Goal: Task Accomplishment & Management: Manage account settings

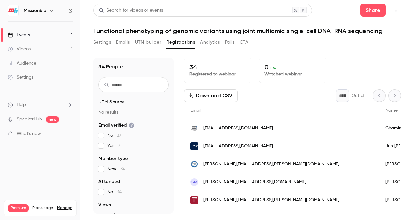
click at [109, 41] on button "Settings" at bounding box center [102, 42] width 18 height 10
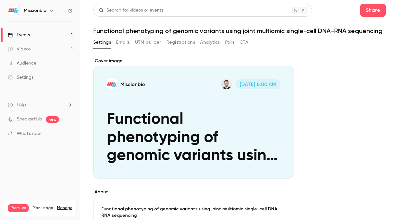
click at [173, 42] on button "Registrations" at bounding box center [180, 42] width 29 height 10
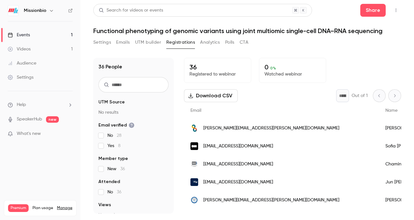
click at [106, 43] on button "Settings" at bounding box center [102, 42] width 18 height 10
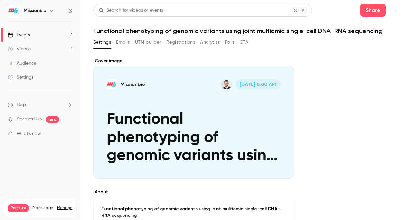
click at [179, 43] on button "Registrations" at bounding box center [180, 42] width 29 height 10
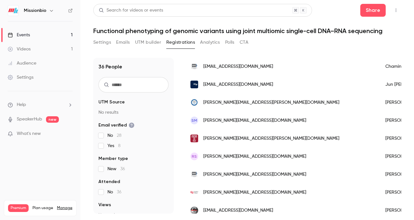
scroll to position [101, 0]
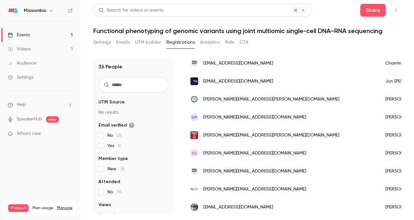
click at [25, 77] on div "Settings" at bounding box center [21, 77] width 26 height 6
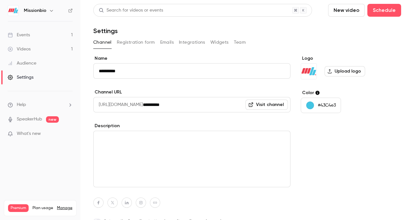
click at [15, 9] on img at bounding box center [13, 10] width 10 height 10
click at [67, 206] on link "Manage" at bounding box center [64, 208] width 15 height 5
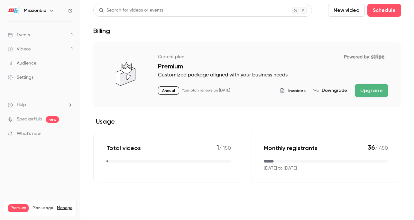
click at [33, 11] on h6 "Missionbio" at bounding box center [35, 10] width 23 height 6
click at [24, 34] on div "Events" at bounding box center [19, 35] width 22 height 6
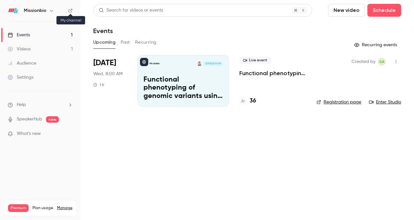
click at [72, 10] on icon at bounding box center [70, 10] width 5 height 5
click at [34, 11] on h6 "Missionbio" at bounding box center [35, 10] width 23 height 6
click at [17, 9] on img at bounding box center [13, 10] width 10 height 10
click at [8, 10] on img at bounding box center [13, 10] width 10 height 10
click at [28, 80] on div "Settings" at bounding box center [21, 77] width 26 height 6
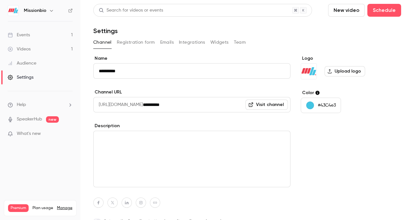
click at [236, 41] on button "Team" at bounding box center [240, 42] width 12 height 10
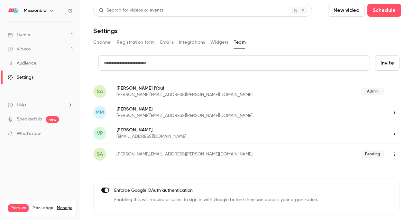
click at [217, 41] on button "Widgets" at bounding box center [219, 42] width 18 height 10
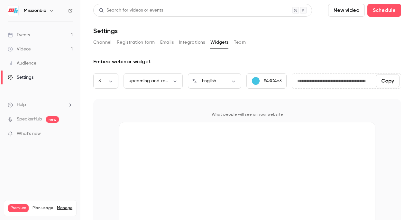
click at [189, 41] on button "Integrations" at bounding box center [192, 42] width 26 height 10
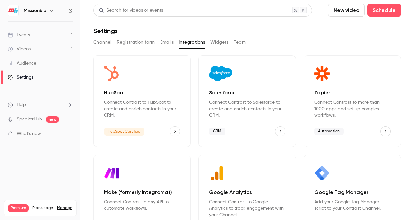
click at [327, 123] on div "Zapier Connect Contrast to more than 1000 apps and set up complex workflows. Au…" at bounding box center [352, 101] width 97 height 92
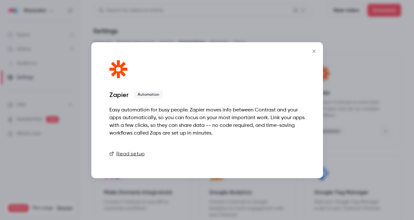
click at [289, 155] on link "Connect" at bounding box center [289, 153] width 32 height 13
click at [315, 50] on icon "Close" at bounding box center [314, 51] width 8 height 5
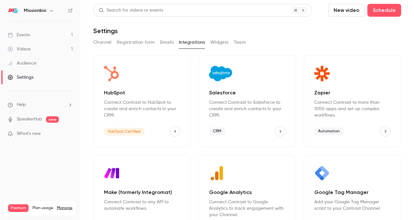
click at [42, 36] on link "Events 1" at bounding box center [40, 35] width 80 height 14
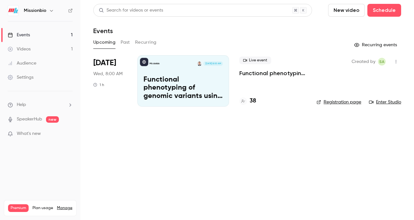
click at [162, 80] on p "Functional phenotyping of genomic variants using joint multiomic single-cell DN…" at bounding box center [182, 88] width 79 height 25
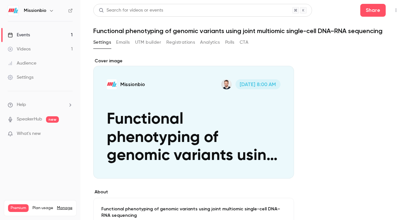
click at [184, 42] on button "Registrations" at bounding box center [180, 42] width 29 height 10
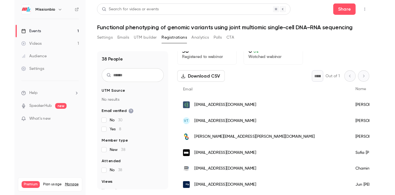
scroll to position [12, 0]
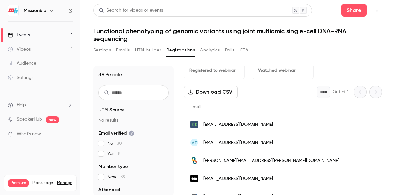
click at [110, 50] on button "Settings" at bounding box center [102, 50] width 18 height 10
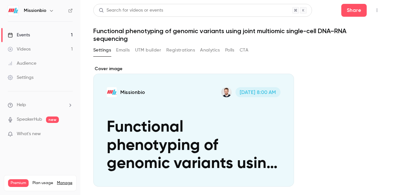
click at [183, 49] on button "Registrations" at bounding box center [180, 50] width 29 height 10
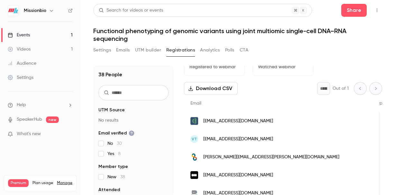
scroll to position [14, 0]
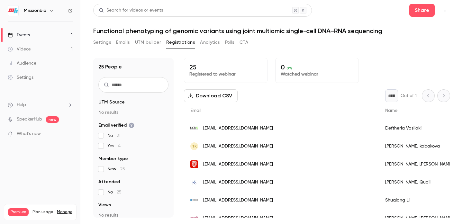
click at [27, 72] on link "Settings" at bounding box center [40, 77] width 80 height 14
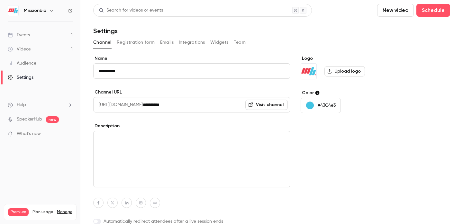
click at [239, 41] on button "Team" at bounding box center [240, 42] width 12 height 10
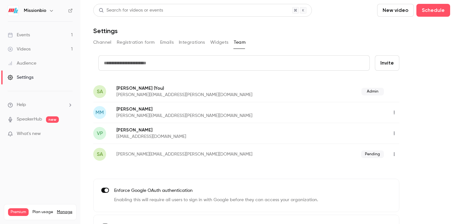
click at [213, 96] on p "[PERSON_NAME][EMAIL_ADDRESS][PERSON_NAME][DOMAIN_NAME]" at bounding box center [211, 95] width 191 height 6
